Goal: Find specific page/section: Find specific page/section

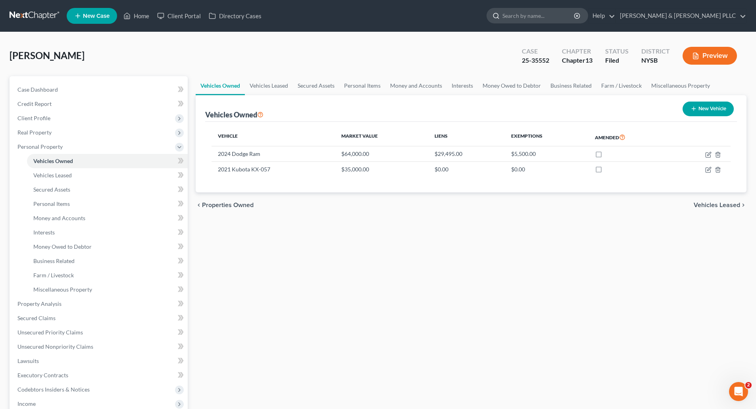
click at [569, 17] on input "search" at bounding box center [538, 15] width 73 height 15
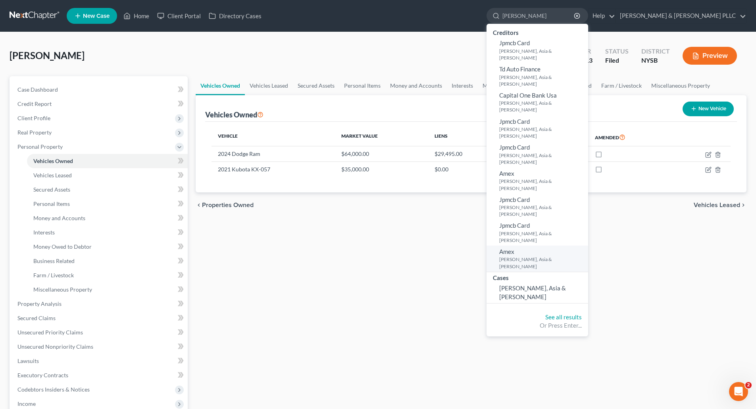
type input "pina"
click at [551, 256] on small "[PERSON_NAME], Asia & [PERSON_NAME]" at bounding box center [542, 262] width 87 height 13
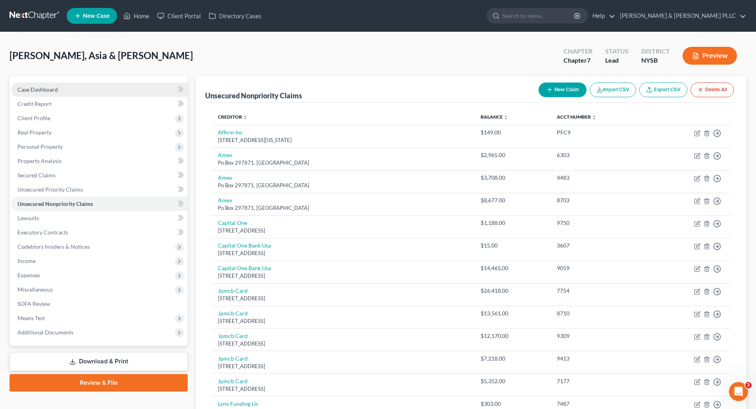
click at [40, 86] on span "Case Dashboard" at bounding box center [37, 89] width 40 height 7
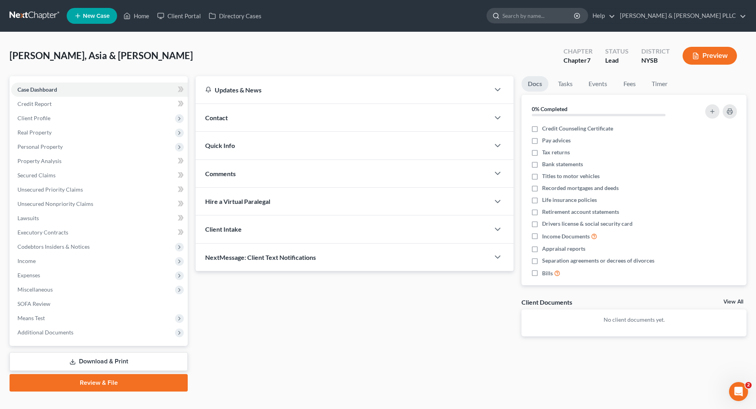
click at [554, 17] on input "search" at bounding box center [538, 15] width 73 height 15
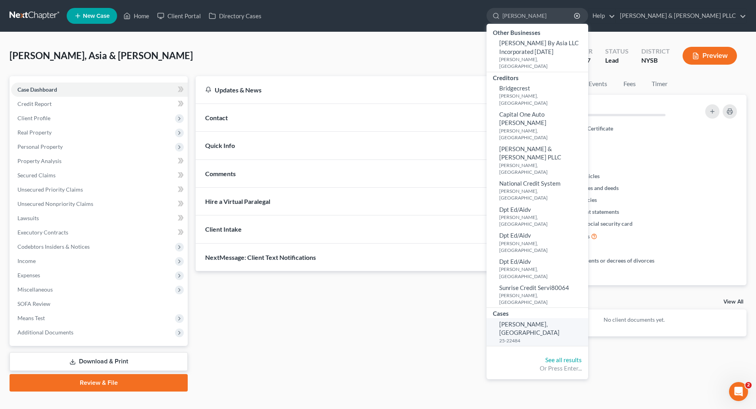
type input "[PERSON_NAME]"
click at [541, 337] on small "25-22484" at bounding box center [542, 340] width 87 height 7
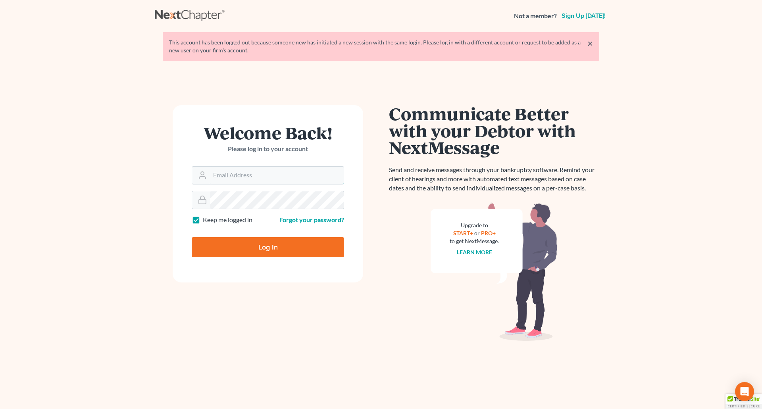
type input "[PERSON_NAME][EMAIL_ADDRESS][DOMAIN_NAME]"
click at [280, 248] on input "Log In" at bounding box center [268, 247] width 152 height 20
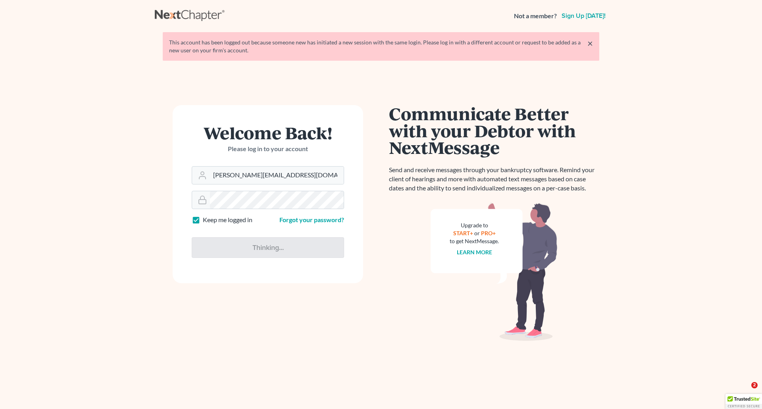
type input "Thinking..."
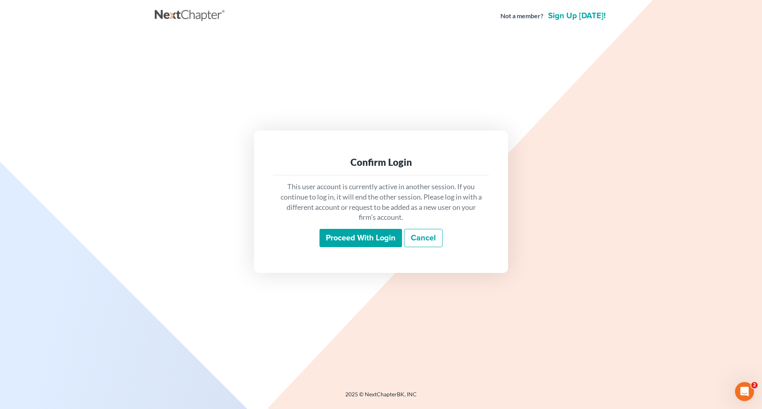
click at [354, 242] on input "Proceed with login" at bounding box center [360, 238] width 83 height 18
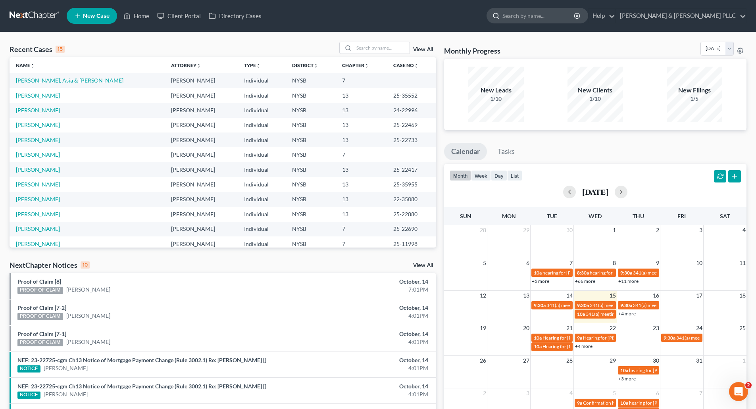
click at [557, 16] on input "search" at bounding box center [538, 15] width 73 height 15
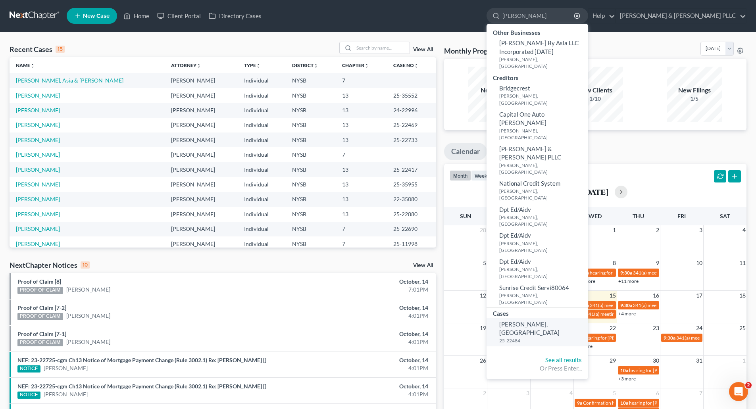
type input "[PERSON_NAME]"
click at [571, 318] on link "[PERSON_NAME], [GEOGRAPHIC_DATA] 25-22484" at bounding box center [537, 332] width 102 height 28
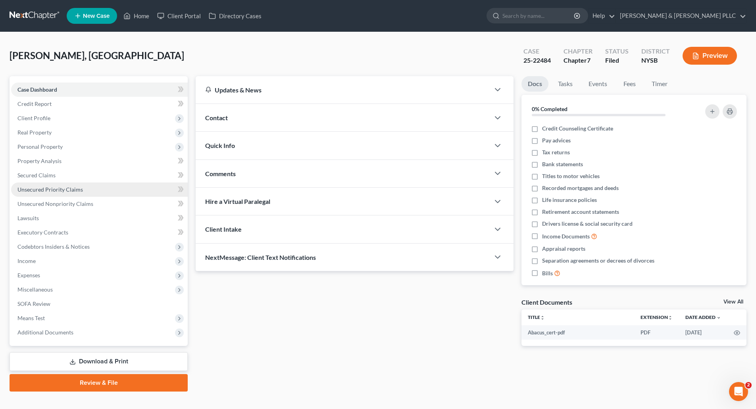
click at [61, 188] on span "Unsecured Priority Claims" at bounding box center [49, 189] width 65 height 7
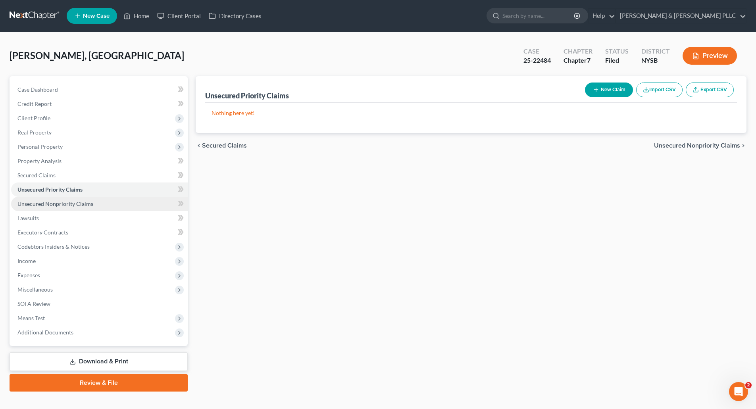
click at [63, 201] on span "Unsecured Nonpriority Claims" at bounding box center [55, 203] width 76 height 7
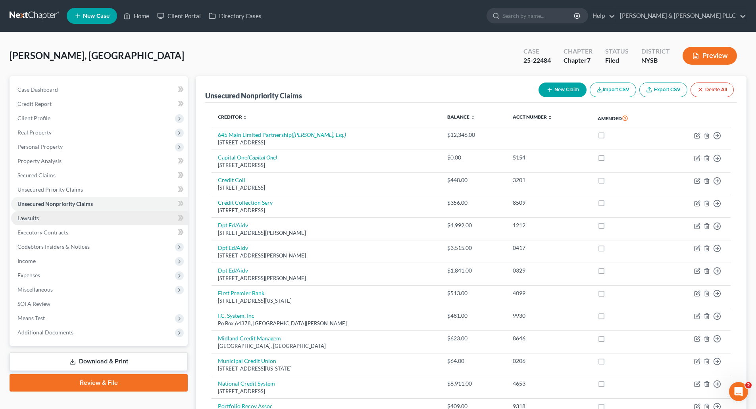
click at [35, 217] on span "Lawsuits" at bounding box center [27, 218] width 21 height 7
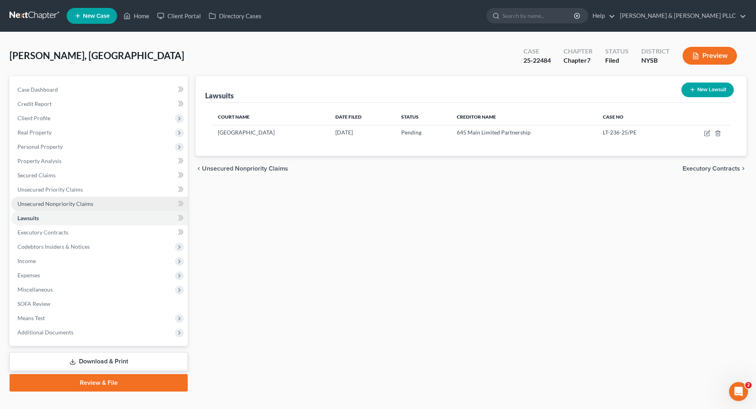
click at [76, 201] on span "Unsecured Nonpriority Claims" at bounding box center [55, 203] width 76 height 7
